Goal: Check status: Check status

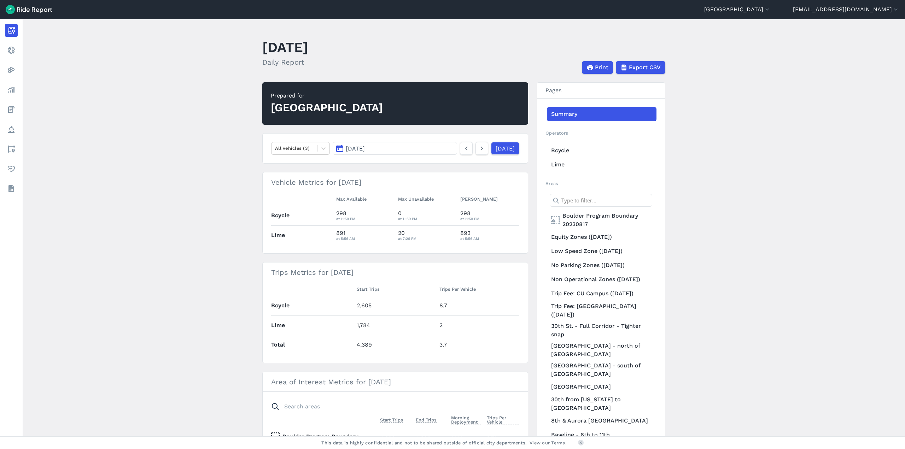
click at [188, 131] on main "[DATE] Daily Report Print Export CSV Prepared for Boulder All vehicles (3) [DAT…" at bounding box center [464, 227] width 882 height 417
drag, startPoint x: 216, startPoint y: 170, endPoint x: 272, endPoint y: 167, distance: 56.9
click at [216, 170] on main "[DATE] Daily Report Print Export CSV Prepared for Boulder All vehicles (3) [DAT…" at bounding box center [464, 227] width 882 height 417
click at [452, 146] on link "[DATE]" at bounding box center [504, 148] width 28 height 13
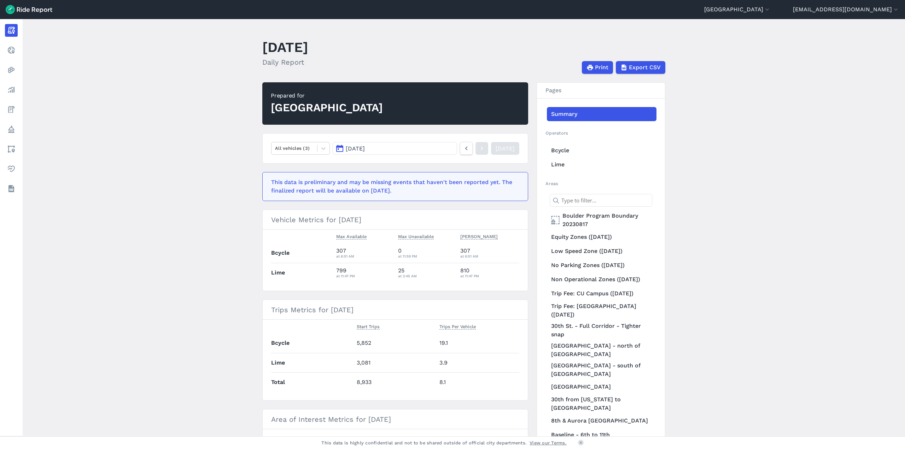
click at [228, 223] on main "[DATE] Daily Report Print Export CSV Prepared for Boulder All vehicles (3) [DAT…" at bounding box center [464, 227] width 882 height 417
click at [187, 223] on main "[DATE] Daily Report Print Export CSV Prepared for Boulder All vehicles (3) [DAT…" at bounding box center [464, 227] width 882 height 417
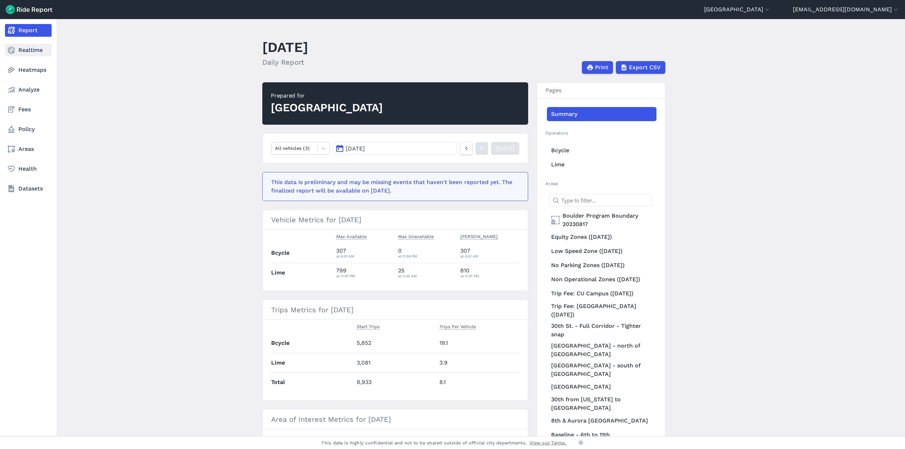
click at [27, 48] on link "Realtime" at bounding box center [28, 50] width 47 height 13
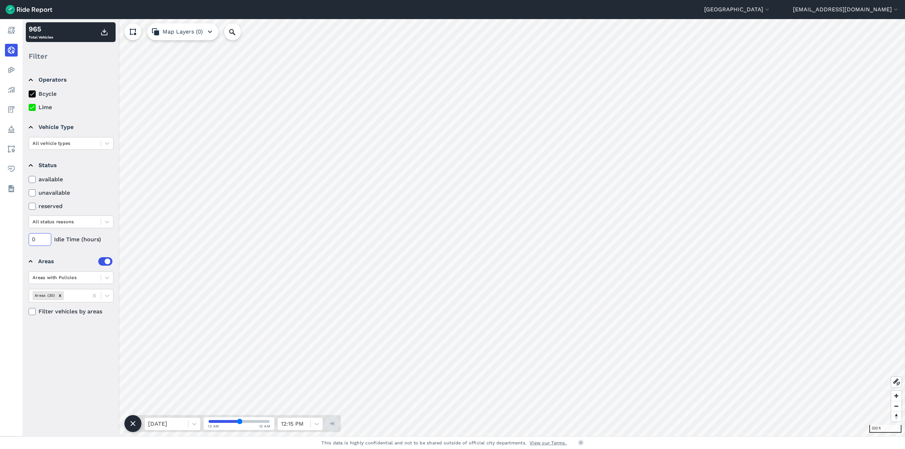
drag, startPoint x: 41, startPoint y: 239, endPoint x: 25, endPoint y: 239, distance: 16.3
click at [25, 223] on div "Operators Bcycle Lime Vehicle Type All vehicle types Status available unavailab…" at bounding box center [71, 251] width 96 height 369
type input "24"
